Goal: Transaction & Acquisition: Purchase product/service

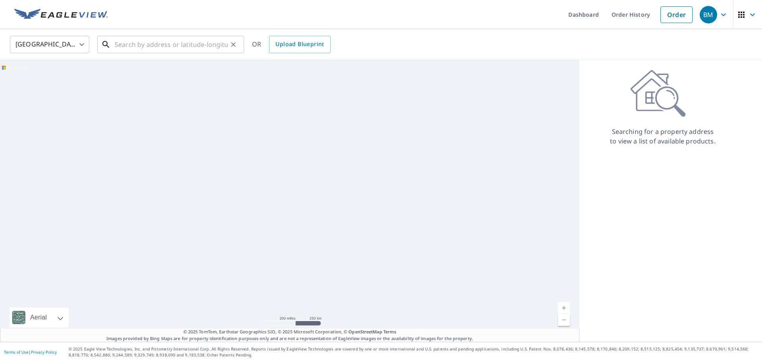
click at [124, 44] on input "text" at bounding box center [171, 44] width 113 height 22
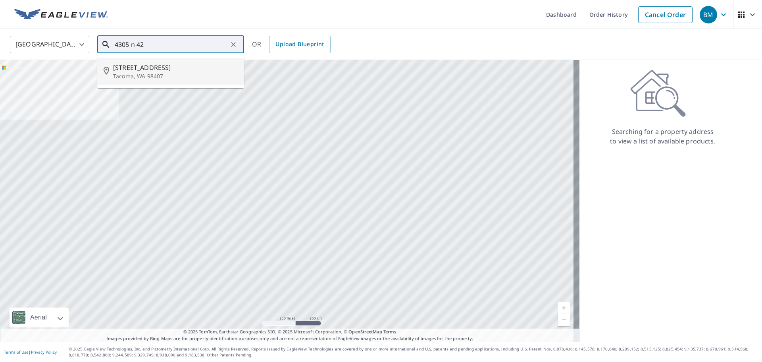
click at [145, 69] on span "[STREET_ADDRESS]" at bounding box center [175, 68] width 125 height 10
type input "[STREET_ADDRESS]"
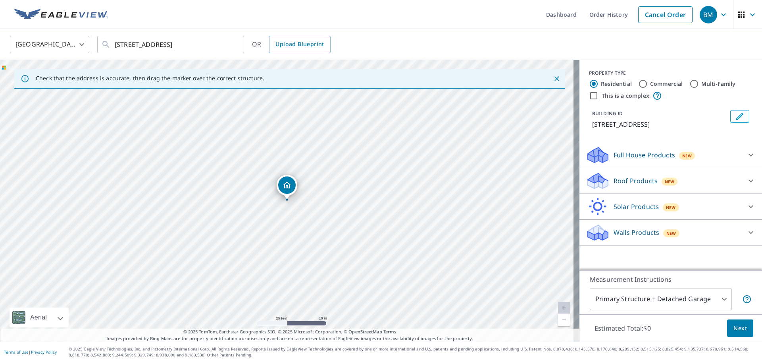
click at [625, 181] on p "Roof Products" at bounding box center [636, 181] width 44 height 10
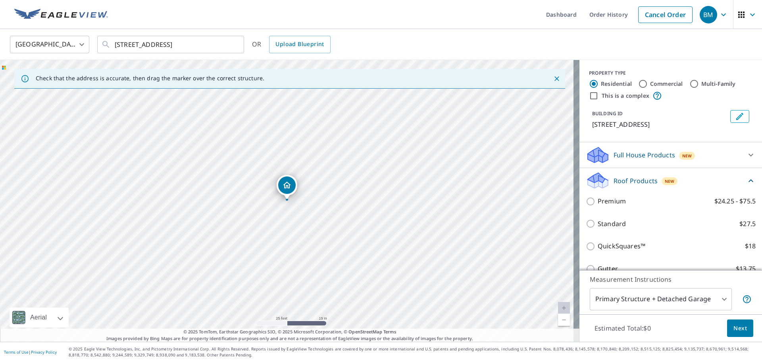
click at [606, 196] on div "Premium $24.25 - $75.5" at bounding box center [671, 201] width 170 height 23
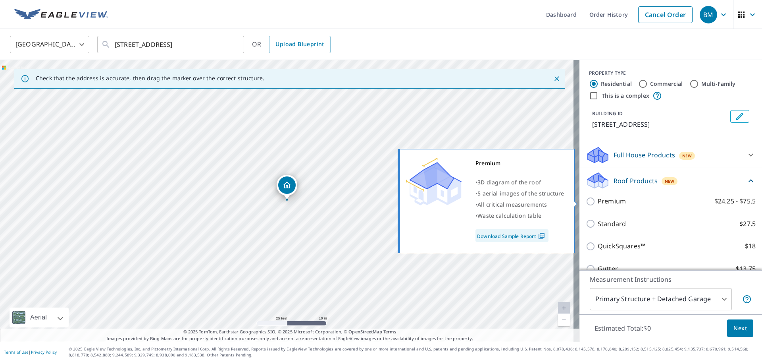
click at [605, 200] on p "Premium" at bounding box center [612, 201] width 28 height 10
click at [598, 200] on input "Premium $24.25 - $75.5" at bounding box center [592, 202] width 12 height 10
checkbox input "true"
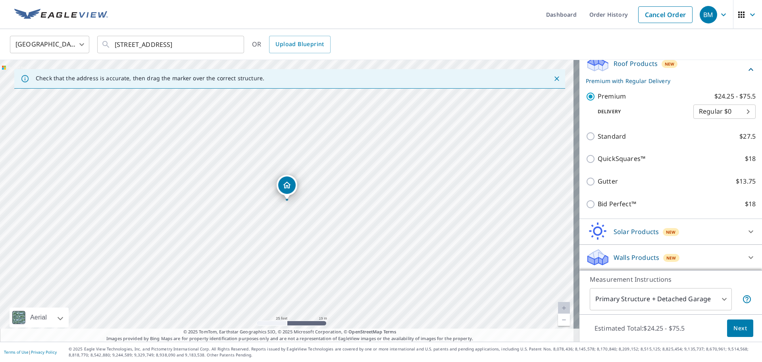
scroll to position [118, 0]
click at [735, 330] on span "Next" at bounding box center [740, 328] width 13 height 10
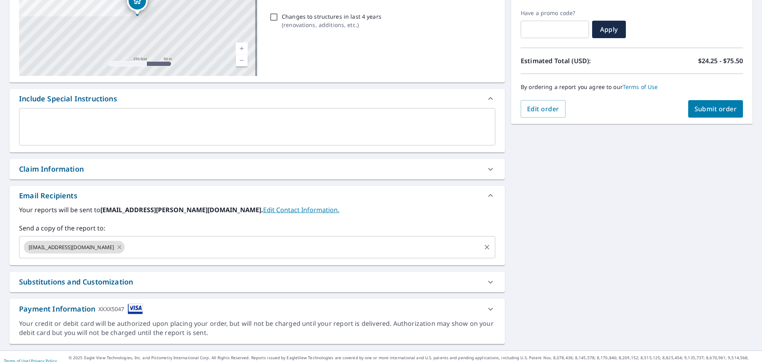
scroll to position [138, 0]
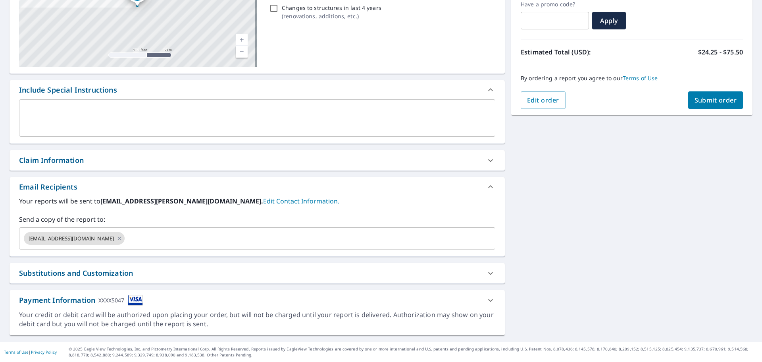
click at [489, 301] on icon at bounding box center [491, 300] width 10 height 10
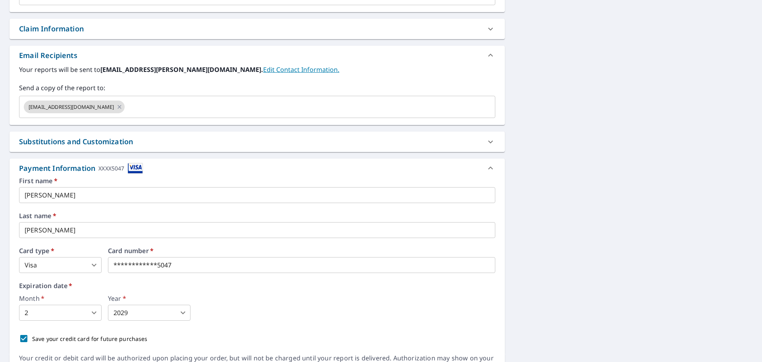
scroll to position [313, 0]
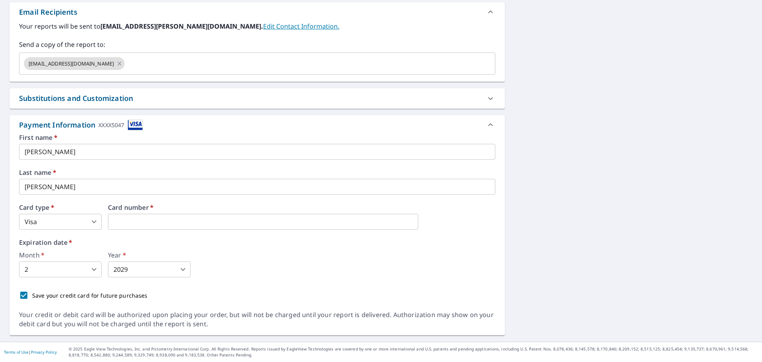
click at [555, 253] on div "[STREET_ADDRESS] Aerial Road A standard road map Aerial A detailed look from ab…" at bounding box center [381, 51] width 762 height 581
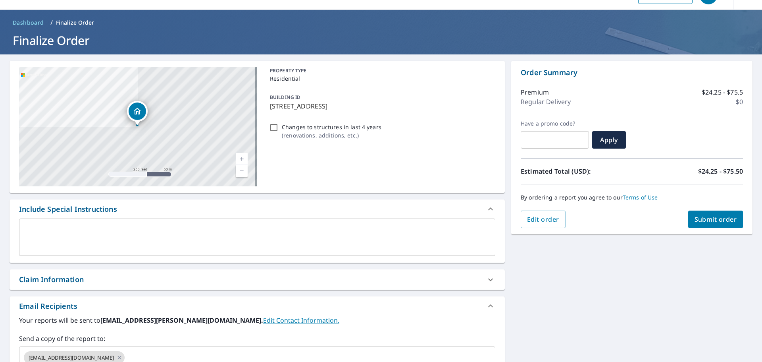
scroll to position [0, 0]
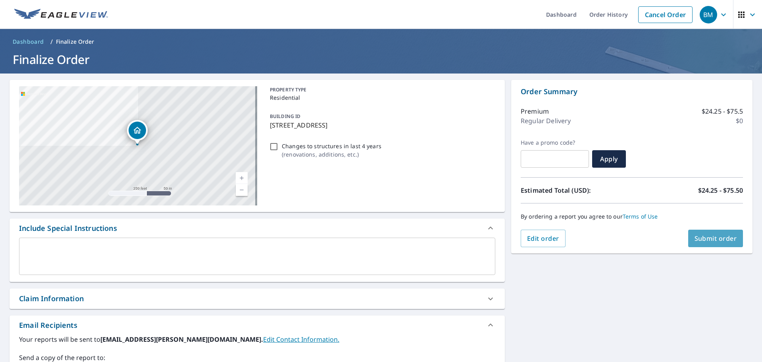
click at [727, 245] on button "Submit order" at bounding box center [715, 237] width 55 height 17
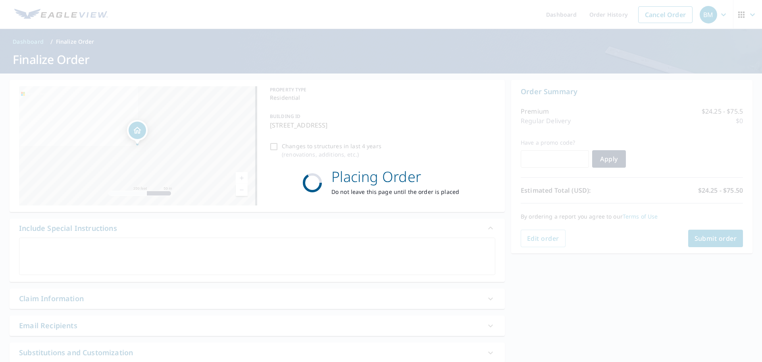
checkbox input "true"
